Goal: Find specific page/section: Locate item on page

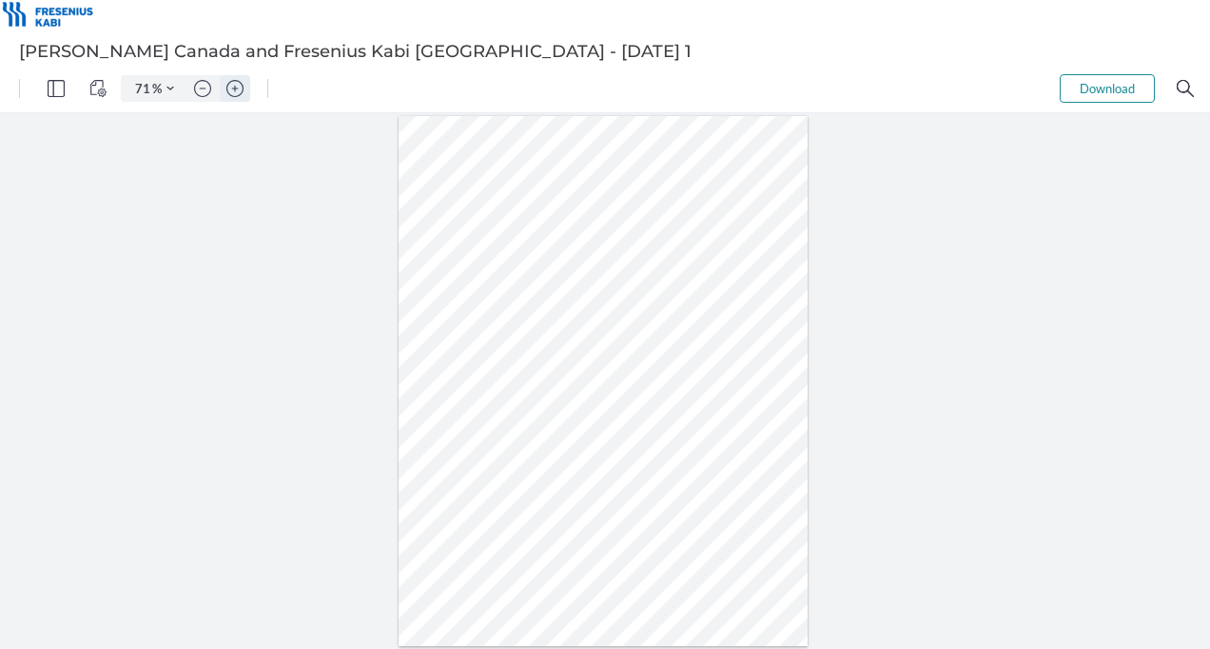
click at [232, 78] on button "Zoom in" at bounding box center [235, 88] width 30 height 27
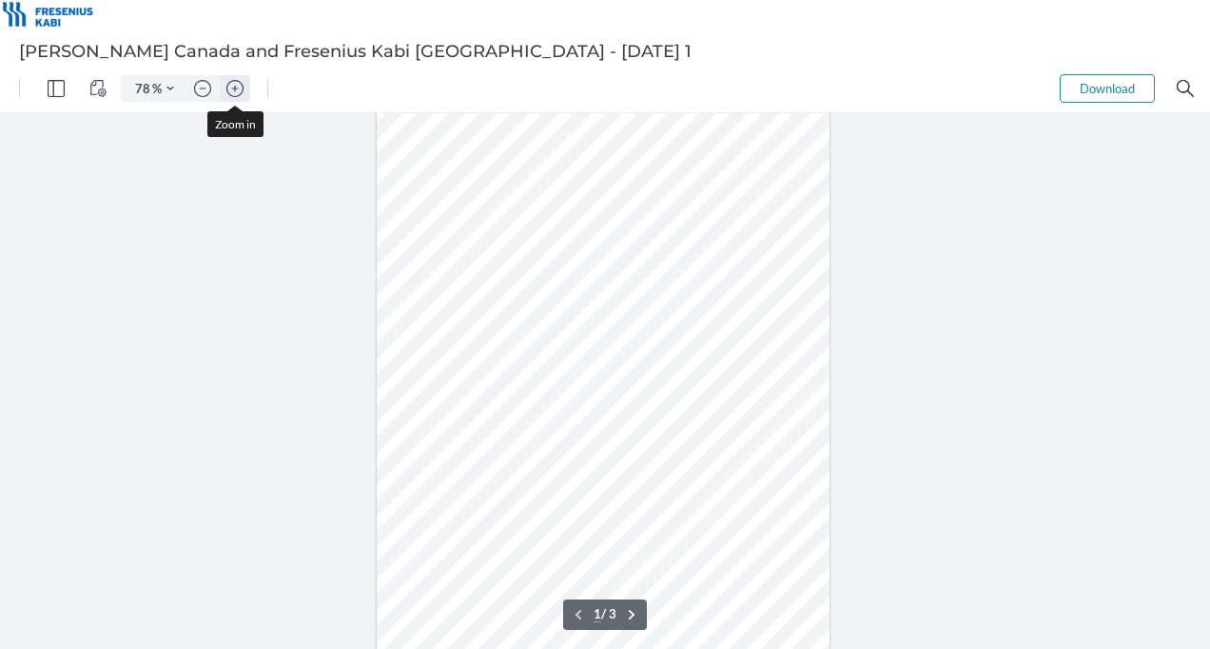
click at [232, 78] on button "Zoom in" at bounding box center [235, 88] width 30 height 27
type input "136"
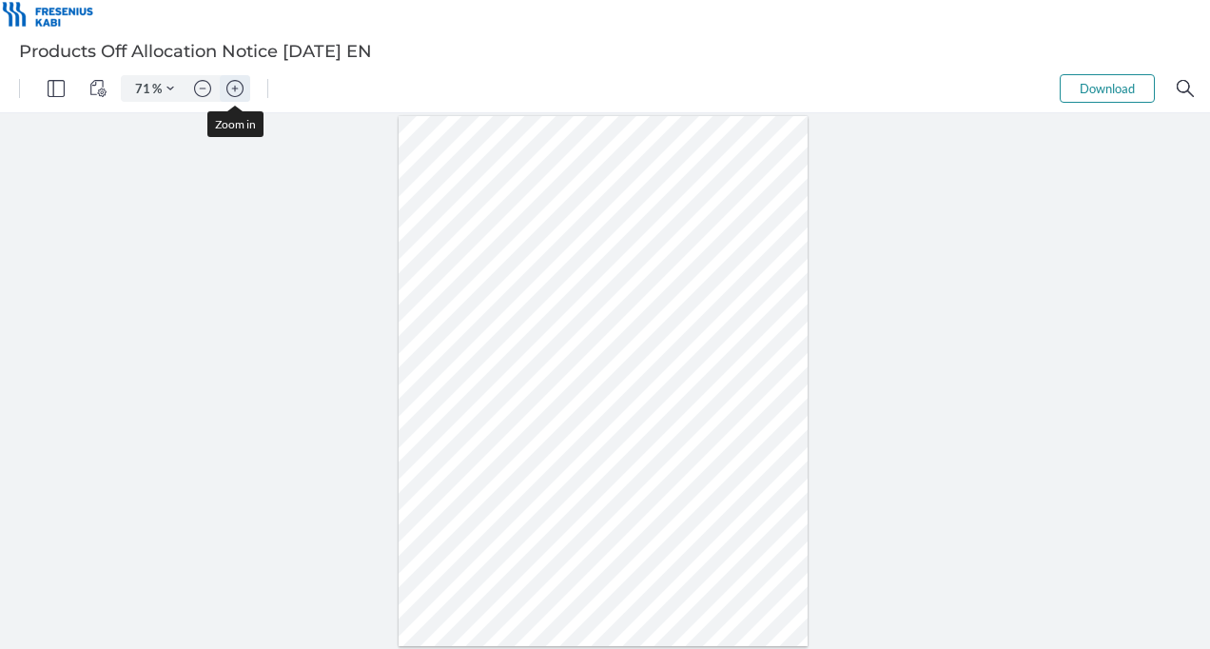
click at [228, 88] on img "Zoom in" at bounding box center [234, 88] width 17 height 17
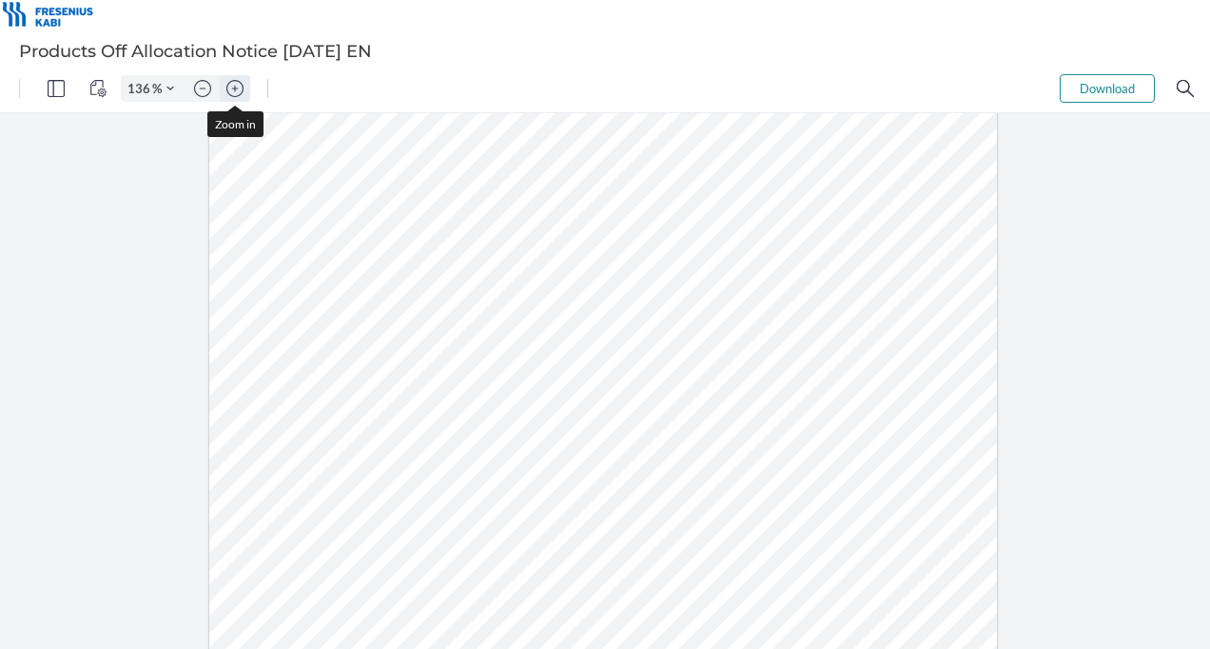
click at [228, 88] on img "Zoom in" at bounding box center [234, 88] width 17 height 17
type input "161"
